Goal: Information Seeking & Learning: Compare options

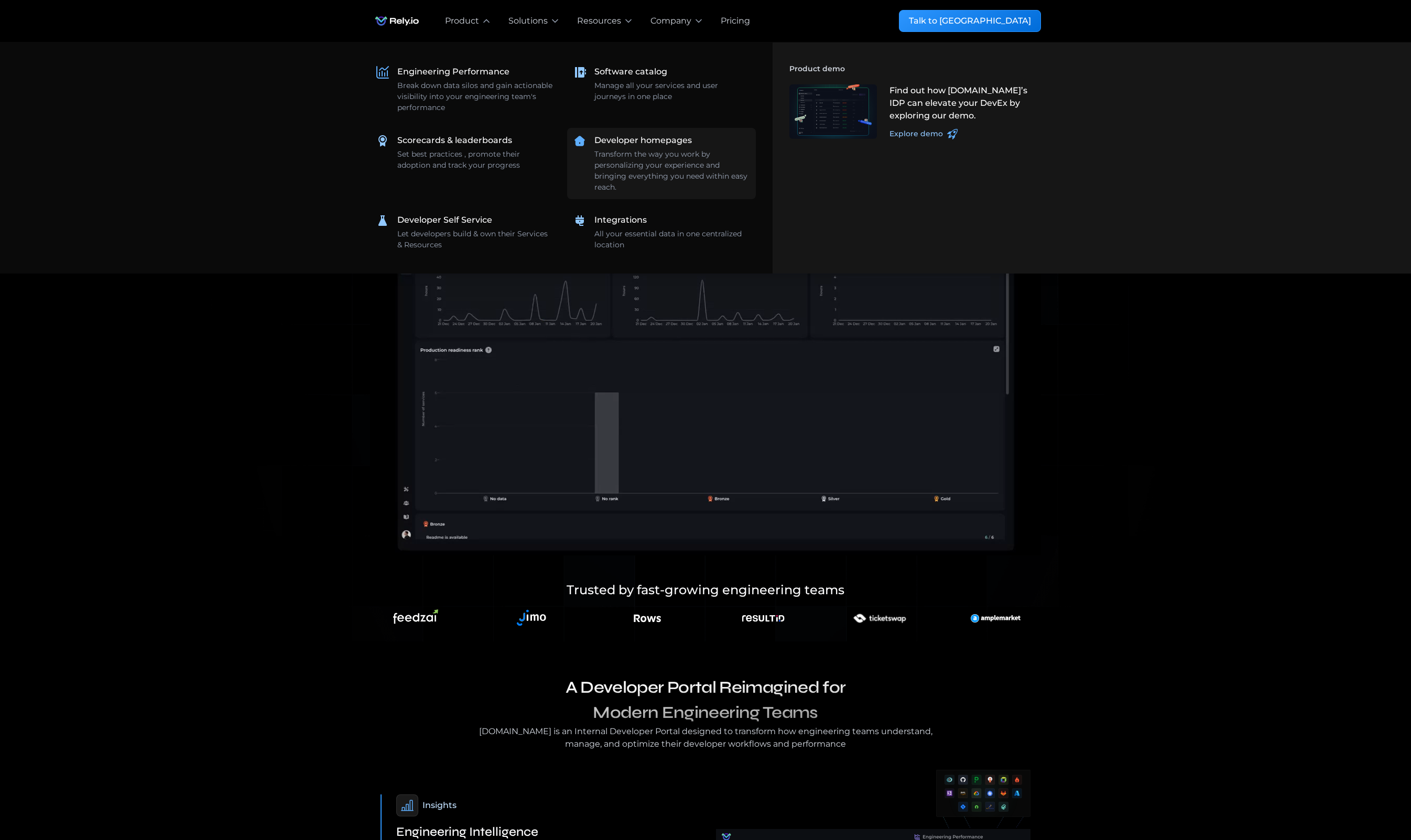
click at [611, 145] on div "Developer homepages" at bounding box center [643, 141] width 97 height 13
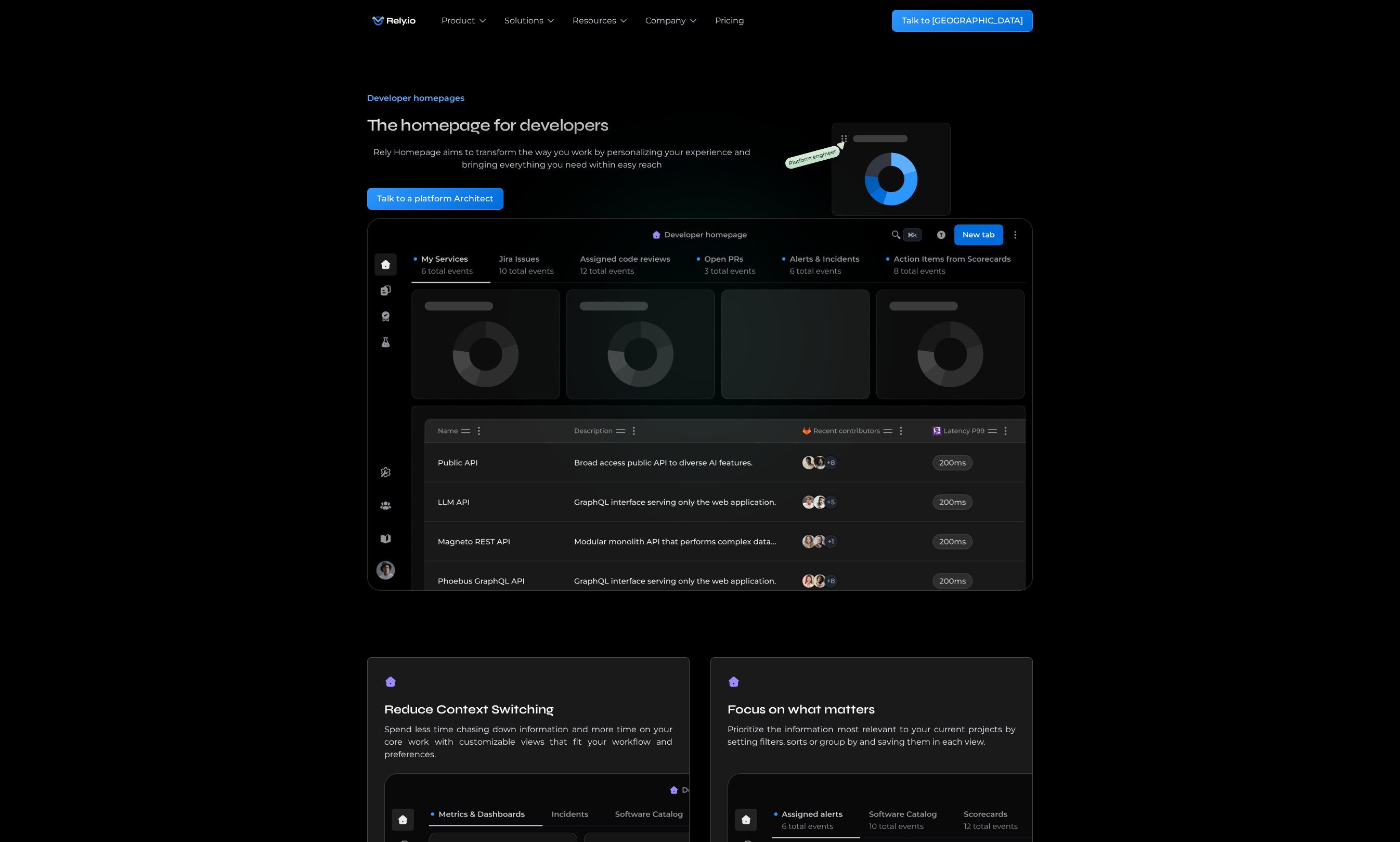
click at [214, 325] on div "Developer homepages The homepage for developers Rely Homepage aims to transform…" at bounding box center [700, 324] width 1367 height 565
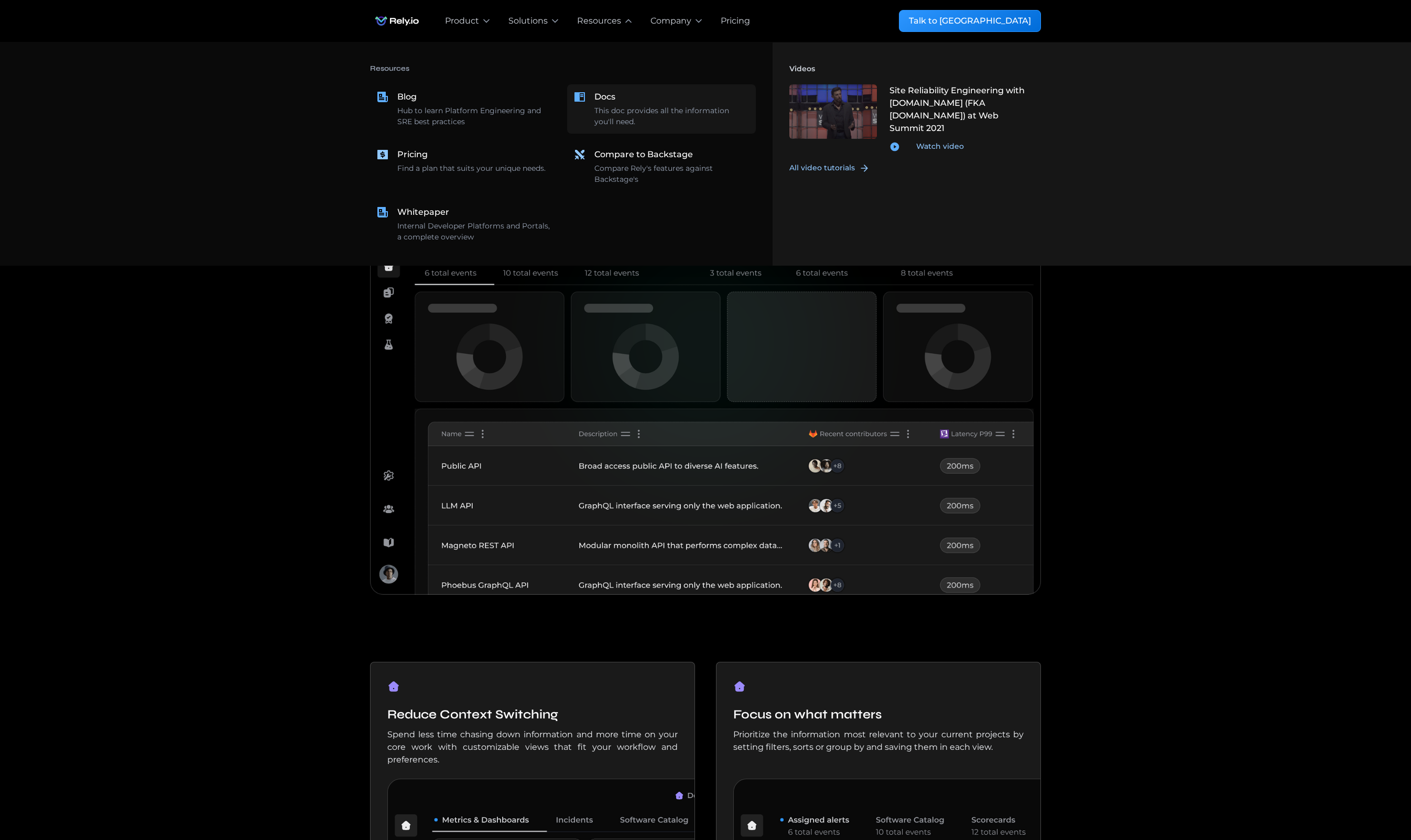
click at [631, 100] on div "Docs This doc provides all the information you'll need." at bounding box center [672, 109] width 155 height 36
click at [633, 160] on div "Compare to Backstage" at bounding box center [644, 155] width 98 height 13
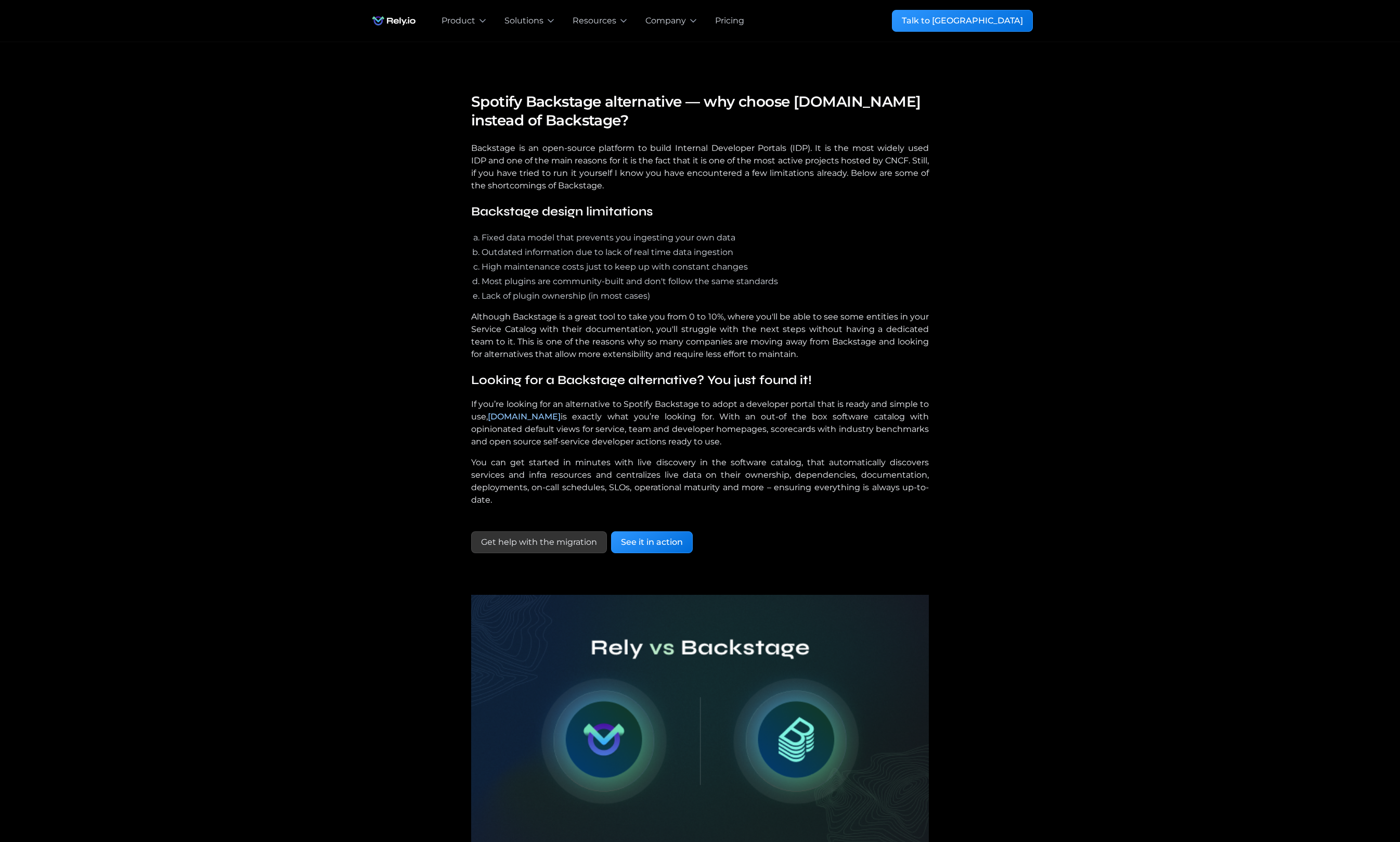
click at [1051, 372] on div "Our mission Spotify Backstage alternative — why choose Rely.io instead of Backs…" at bounding box center [700, 455] width 1400 height 827
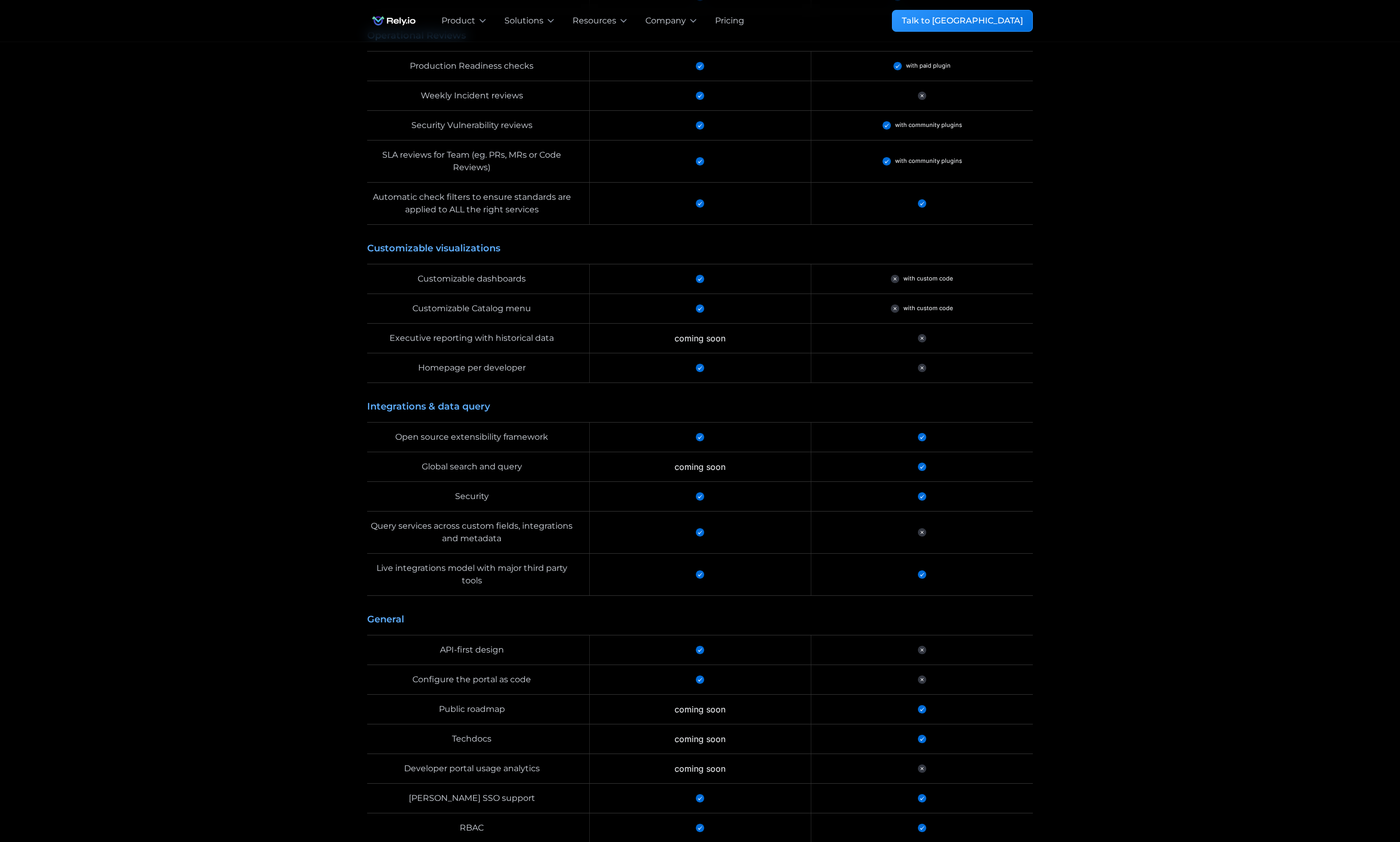
scroll to position [2089, 0]
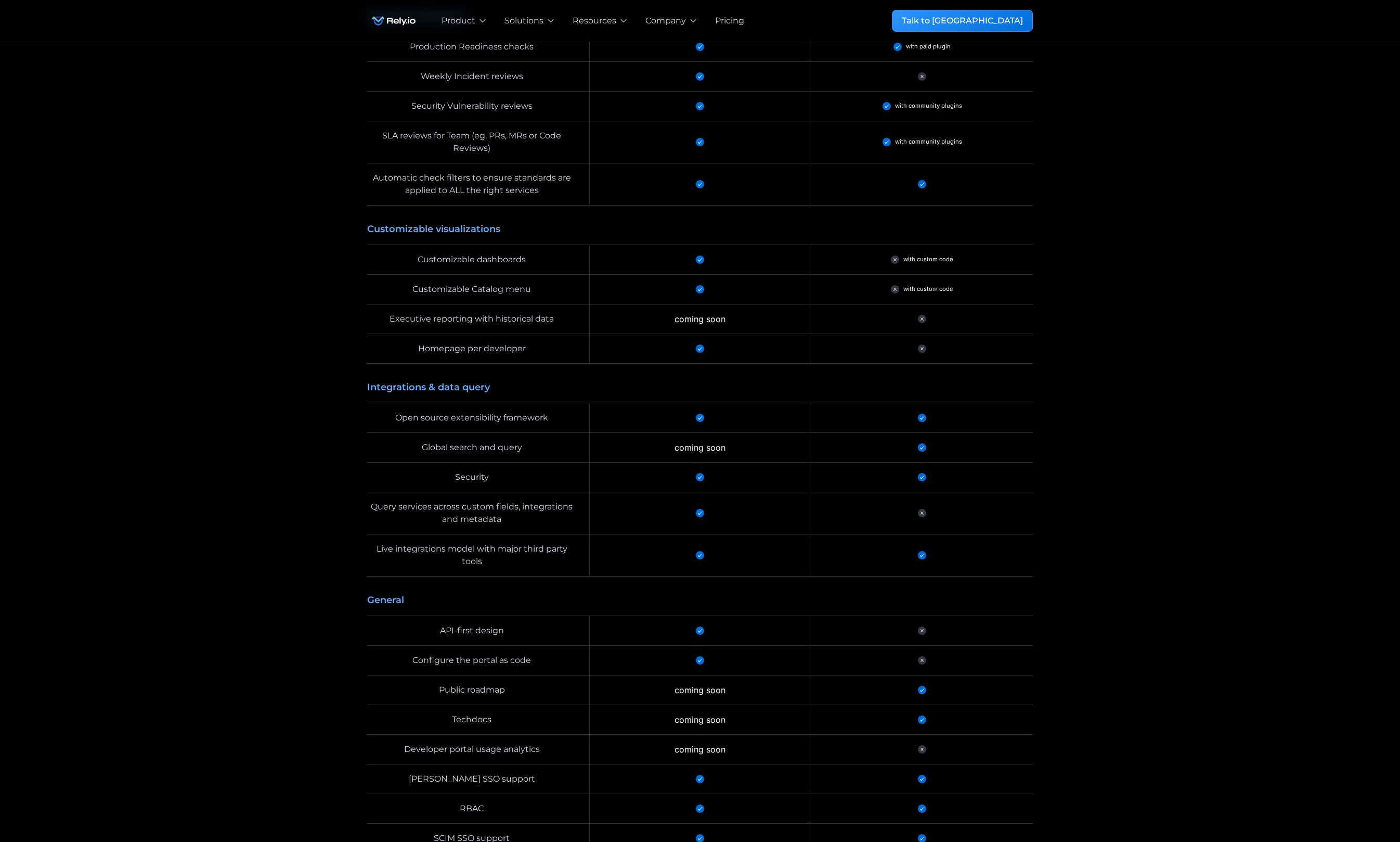
click at [239, 343] on div "Monthly biling Annual billing Save 20% Basic Popular $96 /year Basic features f…" at bounding box center [700, 17] width 1400 height 2085
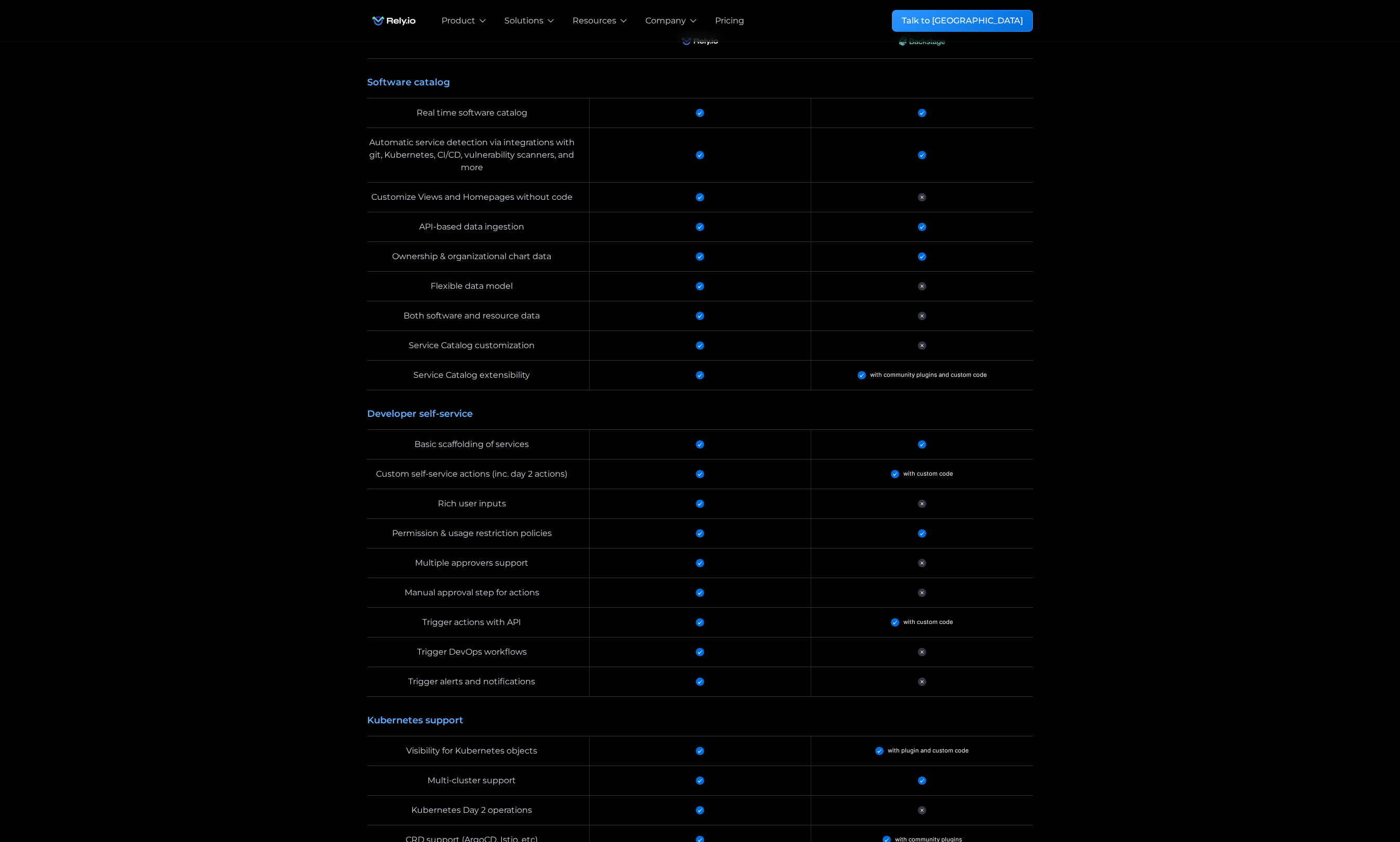
scroll to position [1041, 0]
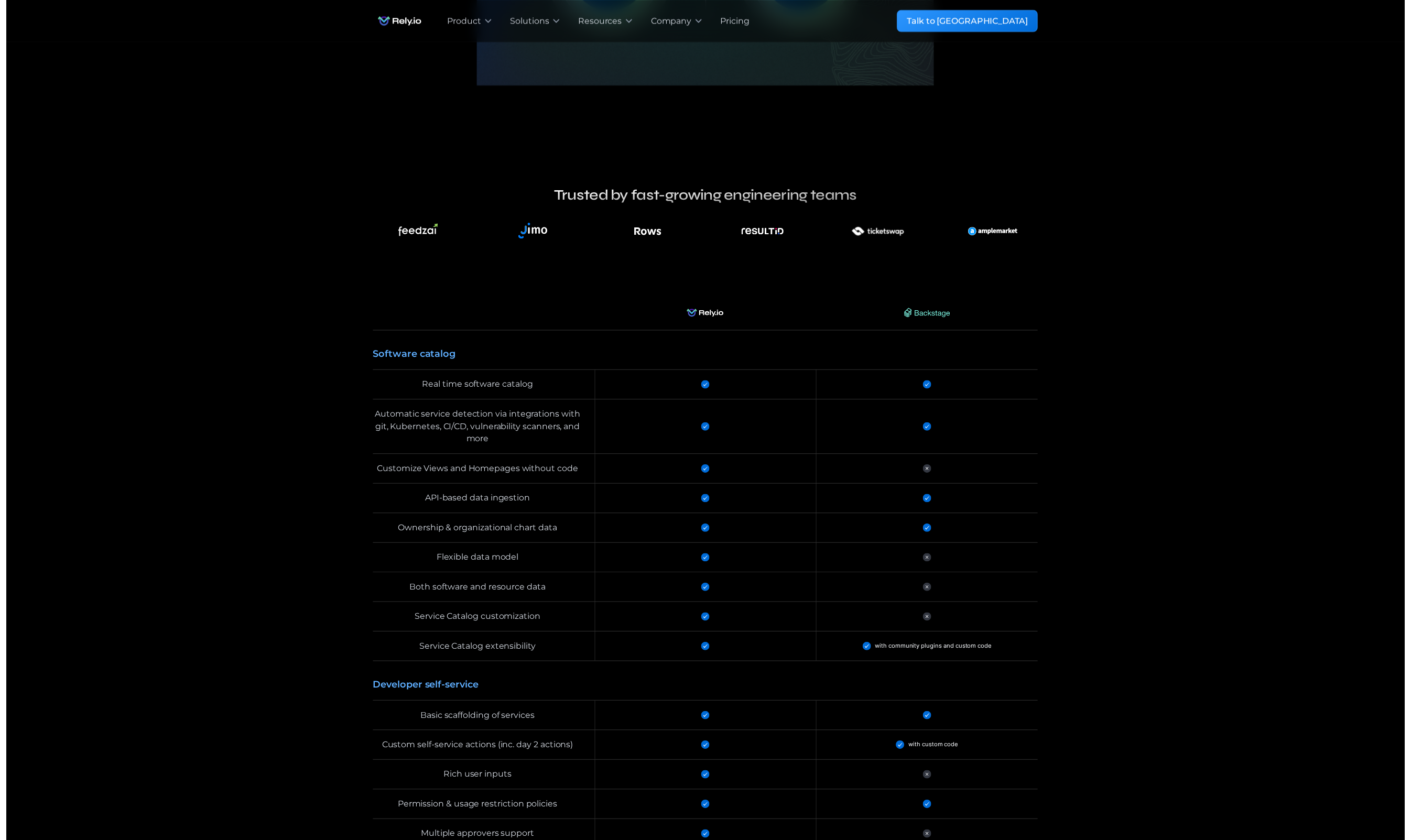
scroll to position [546, 0]
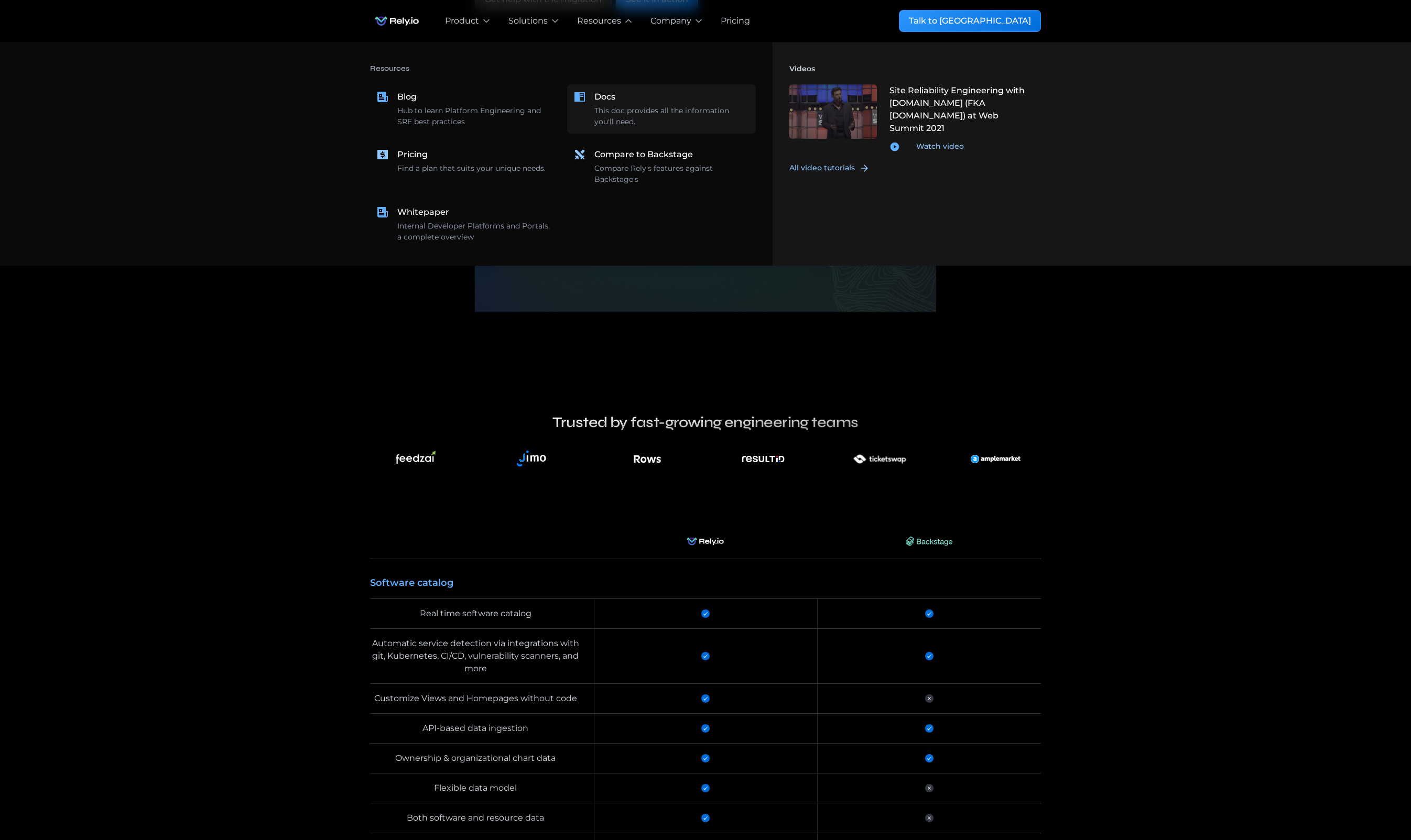
click at [600, 93] on div "Docs" at bounding box center [605, 97] width 21 height 13
